Goal: Entertainment & Leisure: Consume media (video, audio)

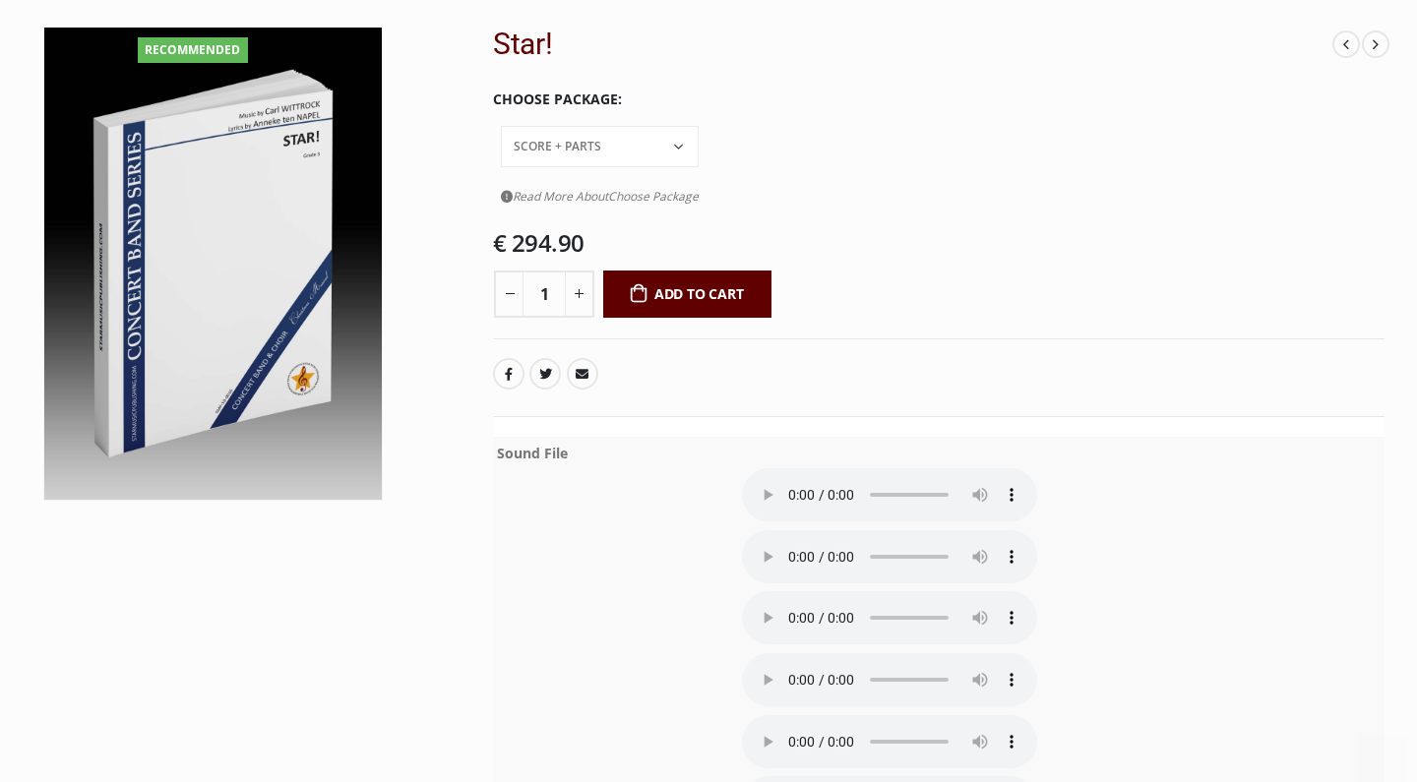
scroll to position [225, 0]
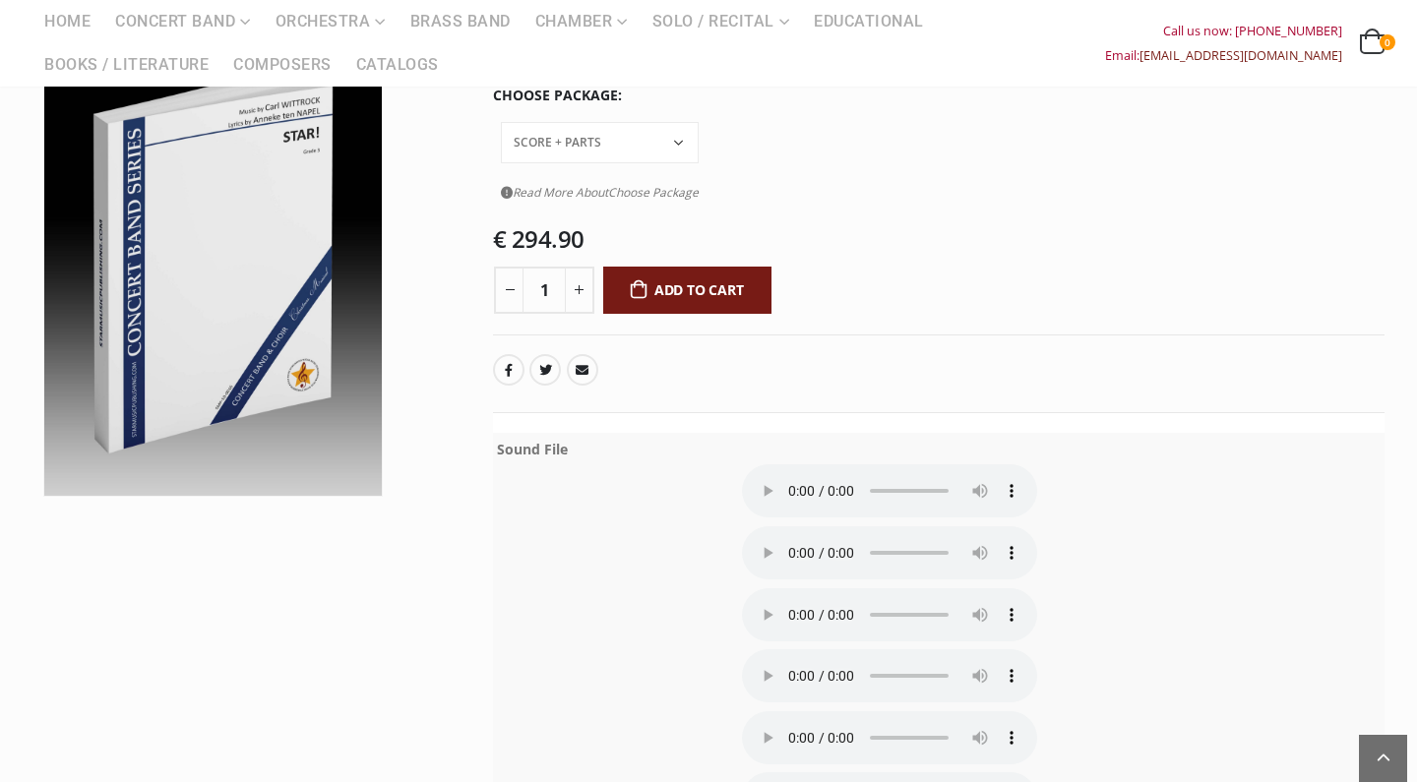
click at [799, 465] on audio at bounding box center [889, 491] width 295 height 53
click at [798, 465] on audio at bounding box center [889, 491] width 295 height 53
click at [792, 527] on audio at bounding box center [889, 553] width 295 height 53
click at [797, 527] on audio at bounding box center [889, 553] width 295 height 53
click at [796, 589] on audio at bounding box center [889, 615] width 295 height 53
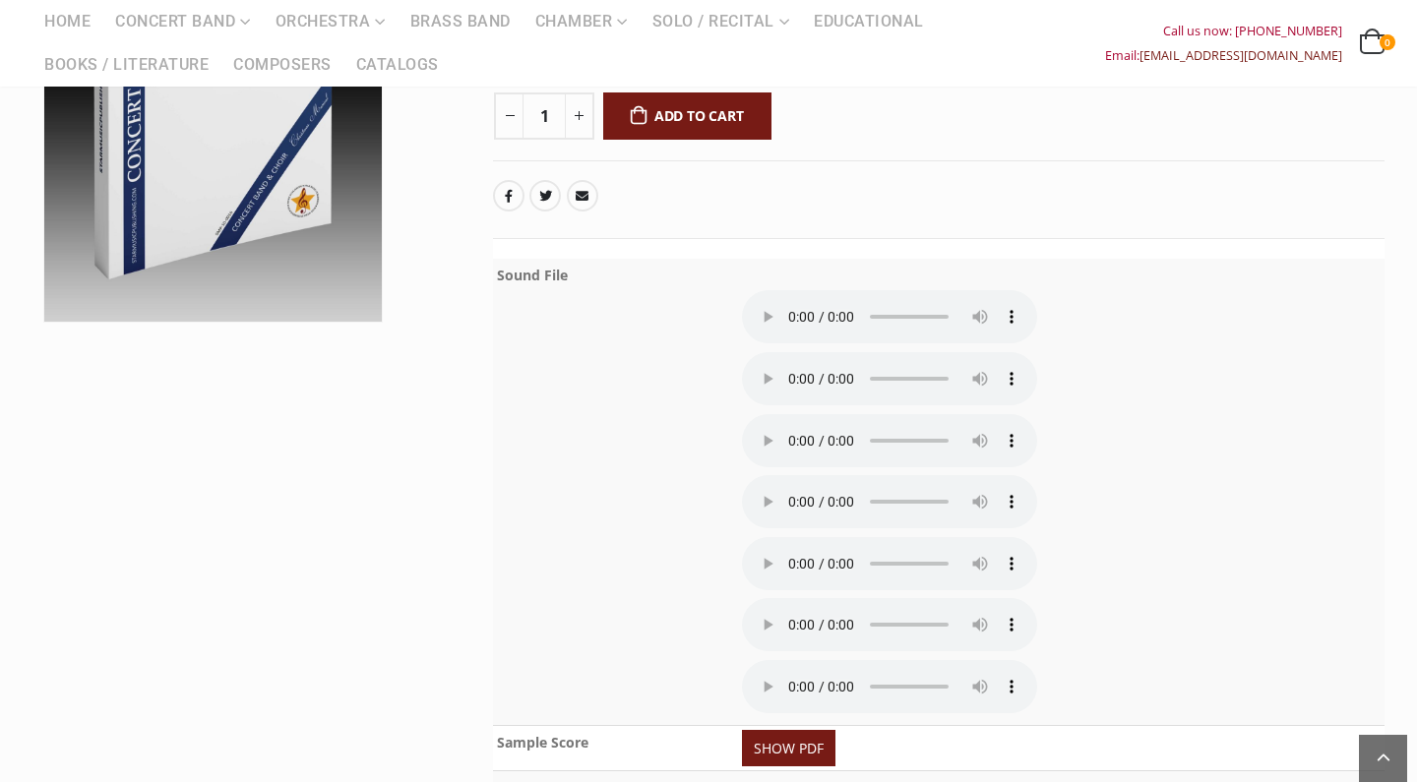
scroll to position [397, 0]
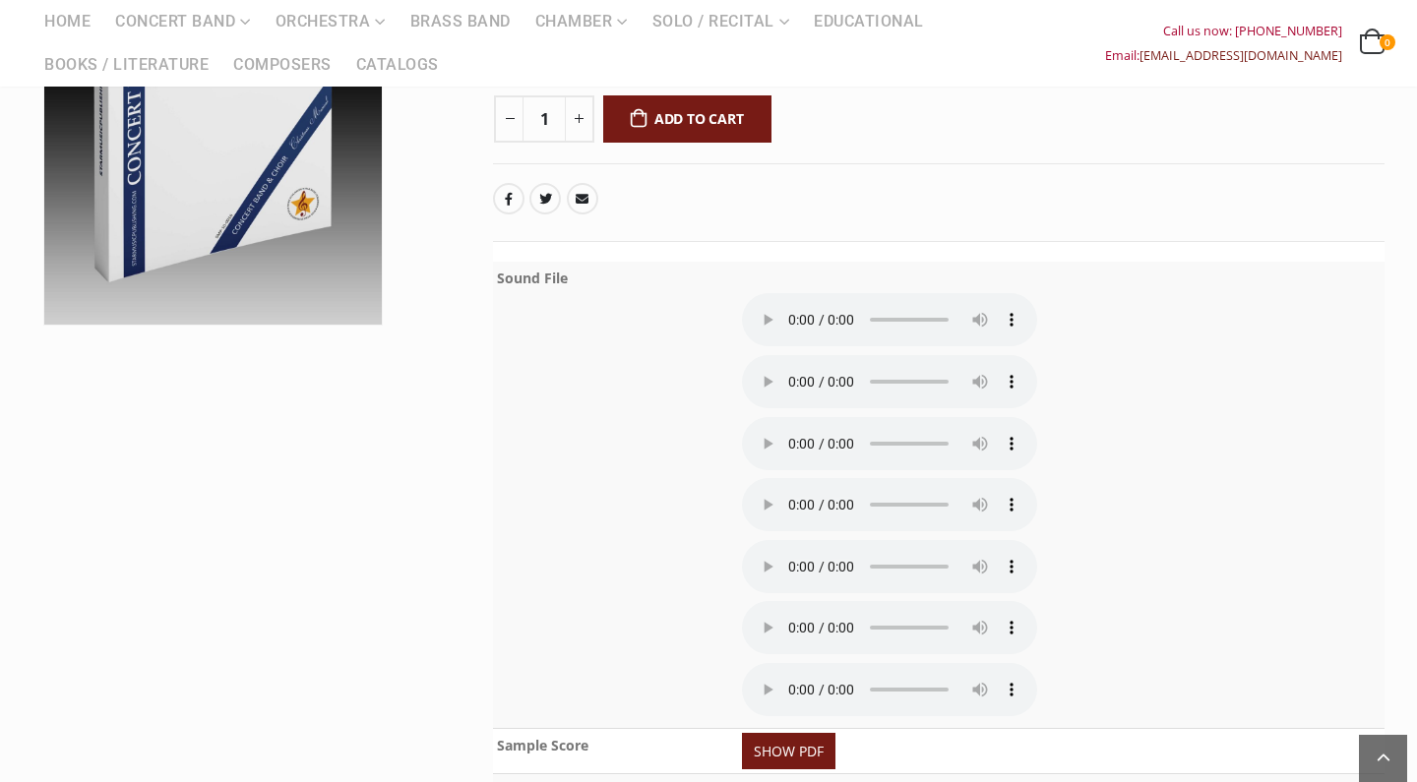
click at [799, 417] on audio at bounding box center [889, 443] width 295 height 53
click at [796, 478] on audio at bounding box center [889, 504] width 295 height 53
click at [801, 478] on audio at bounding box center [889, 504] width 295 height 53
click at [798, 540] on audio at bounding box center [889, 566] width 295 height 53
click at [798, 601] on audio at bounding box center [889, 627] width 295 height 53
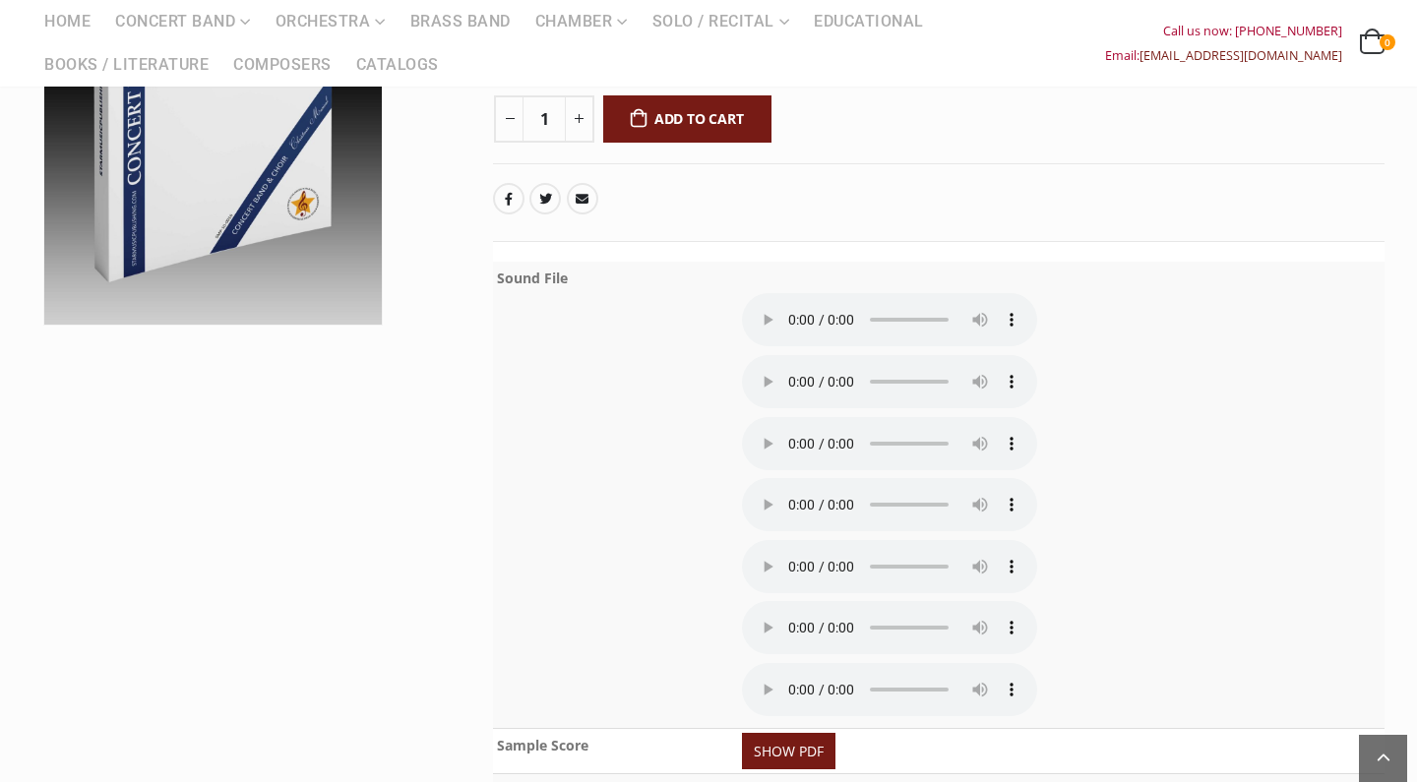
click at [799, 540] on audio at bounding box center [889, 566] width 295 height 53
click at [795, 601] on audio at bounding box center [889, 627] width 295 height 53
click at [793, 663] on audio at bounding box center [889, 689] width 295 height 53
click at [797, 663] on audio at bounding box center [889, 689] width 295 height 53
click at [792, 540] on audio at bounding box center [889, 566] width 295 height 53
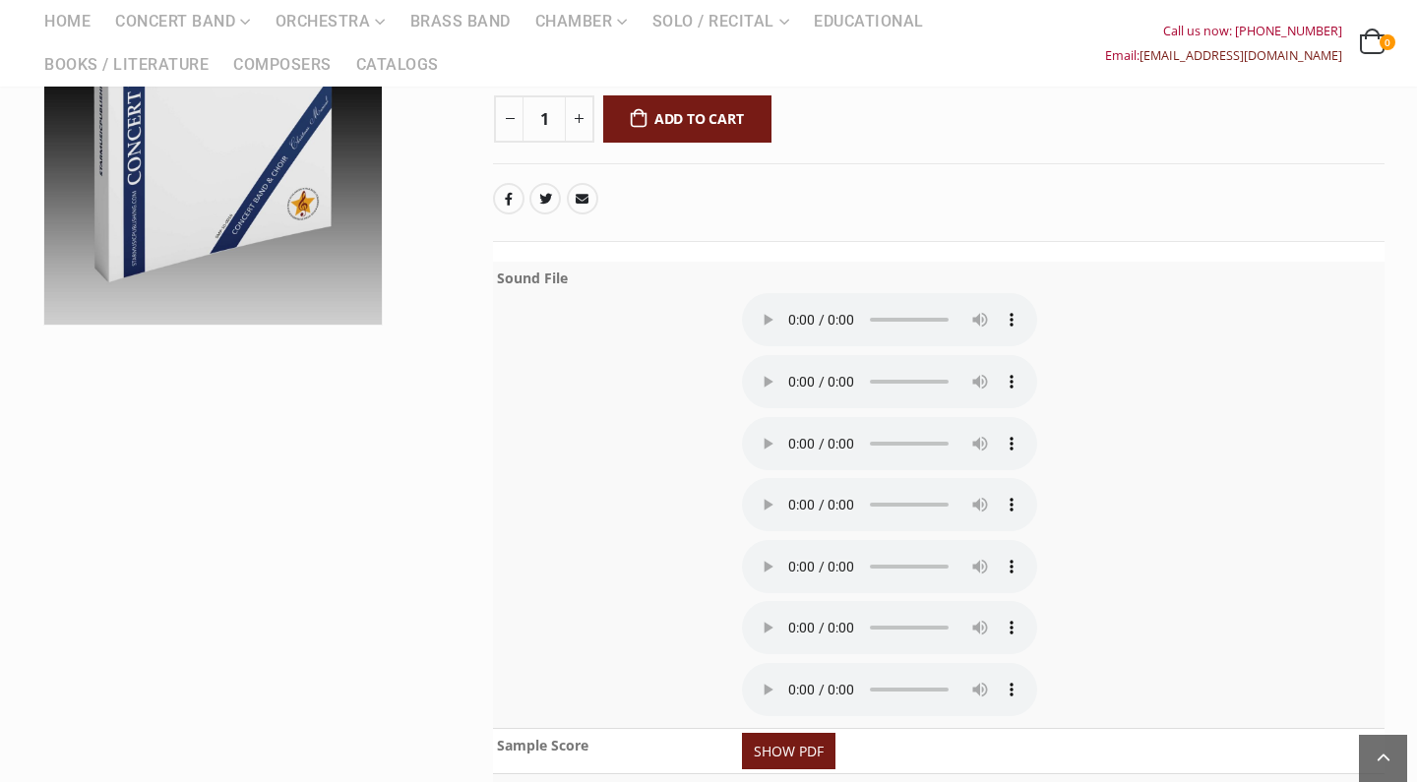
click at [791, 540] on audio at bounding box center [889, 566] width 295 height 53
click at [794, 601] on audio at bounding box center [889, 627] width 295 height 53
click at [803, 540] on audio at bounding box center [889, 566] width 295 height 53
click at [800, 601] on audio at bounding box center [889, 627] width 295 height 53
click at [791, 478] on audio at bounding box center [889, 504] width 295 height 53
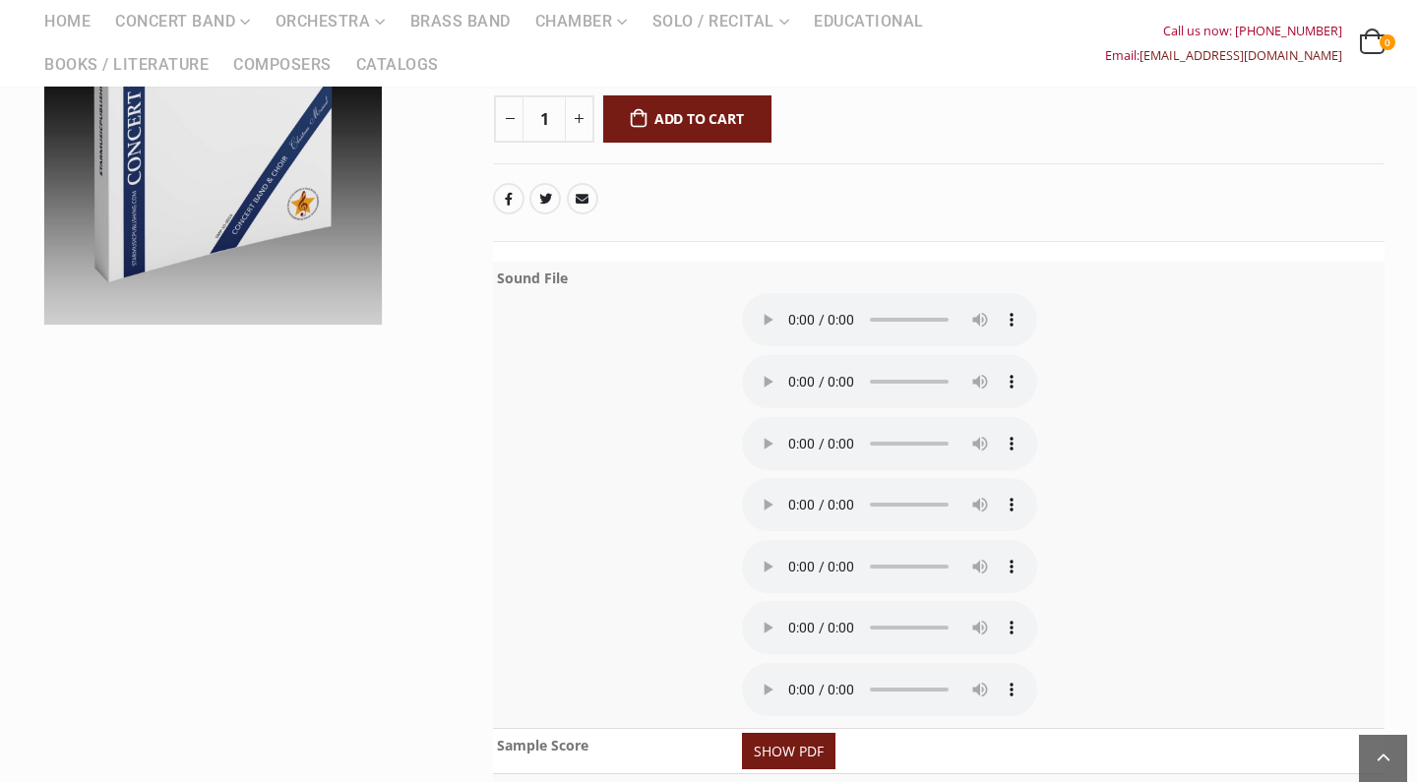
click at [797, 478] on audio at bounding box center [889, 504] width 295 height 53
click at [798, 478] on audio at bounding box center [889, 504] width 295 height 53
click at [797, 540] on audio at bounding box center [889, 566] width 295 height 53
drag, startPoint x: 860, startPoint y: 411, endPoint x: 818, endPoint y: 411, distance: 42.3
click at [820, 540] on audio at bounding box center [889, 566] width 295 height 53
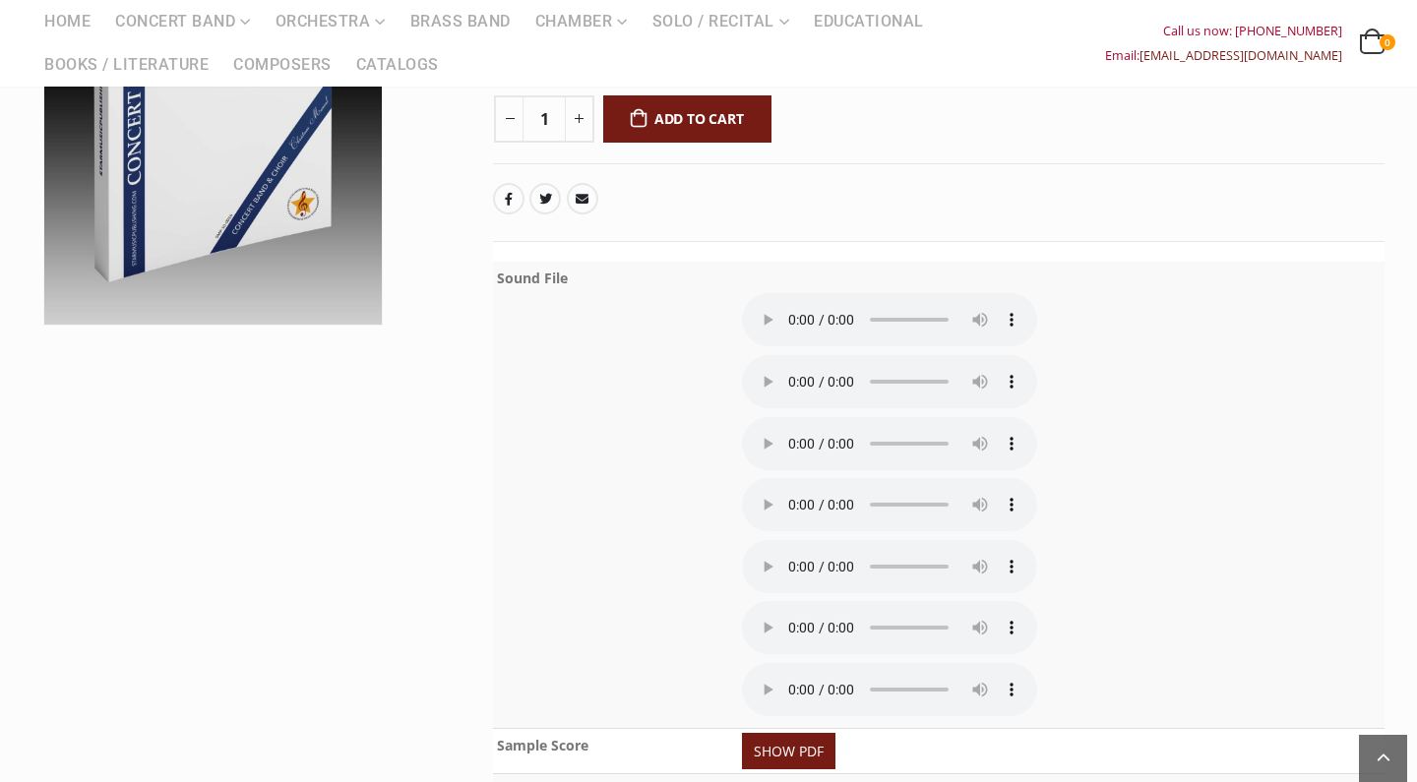
click at [797, 540] on audio at bounding box center [889, 566] width 295 height 53
click at [806, 417] on audio at bounding box center [889, 443] width 295 height 53
click at [795, 417] on audio at bounding box center [889, 443] width 295 height 53
drag, startPoint x: 857, startPoint y: 331, endPoint x: 809, endPoint y: 331, distance: 48.2
click at [811, 417] on audio at bounding box center [889, 443] width 295 height 53
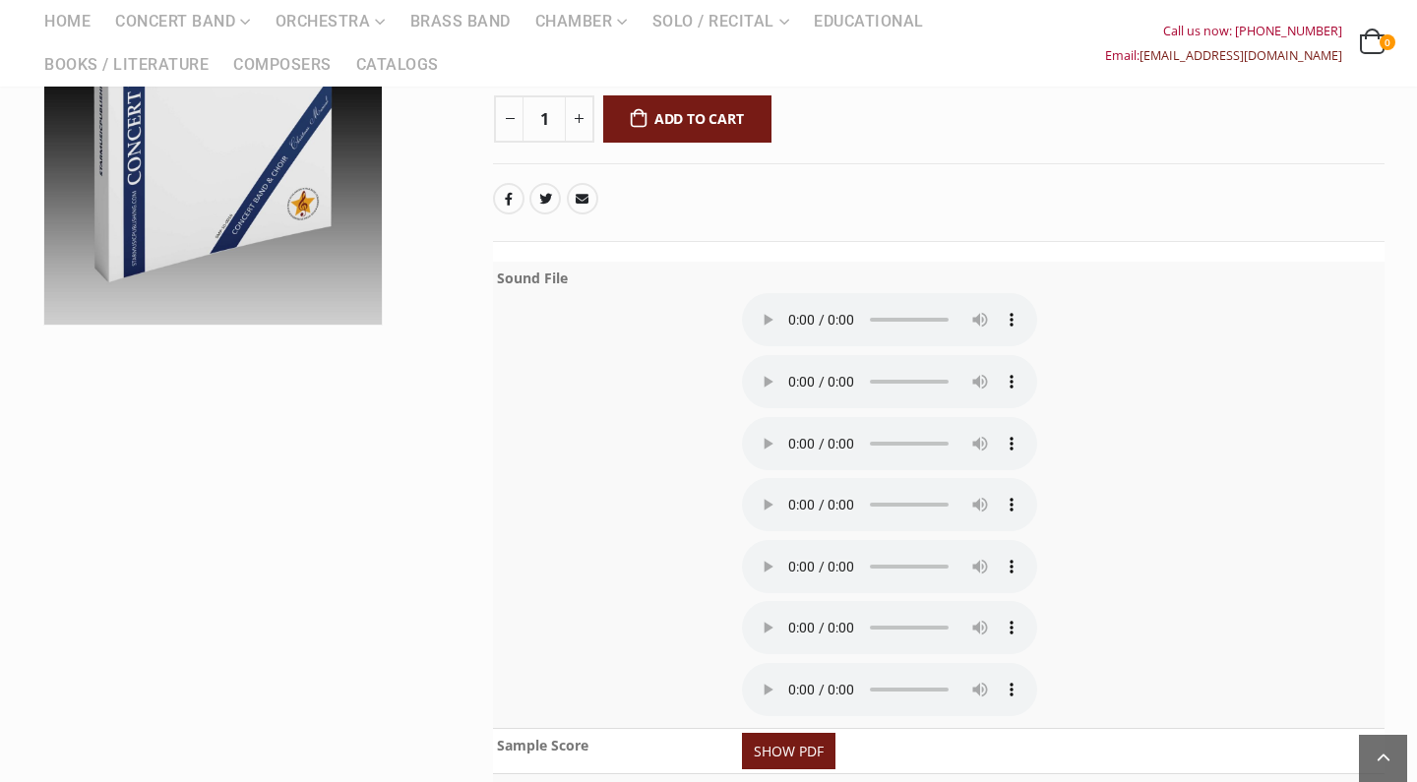
click at [801, 417] on audio at bounding box center [889, 443] width 295 height 53
click at [800, 355] on audio at bounding box center [889, 381] width 295 height 53
click at [798, 355] on audio at bounding box center [889, 381] width 295 height 53
